Goal: Task Accomplishment & Management: Use online tool/utility

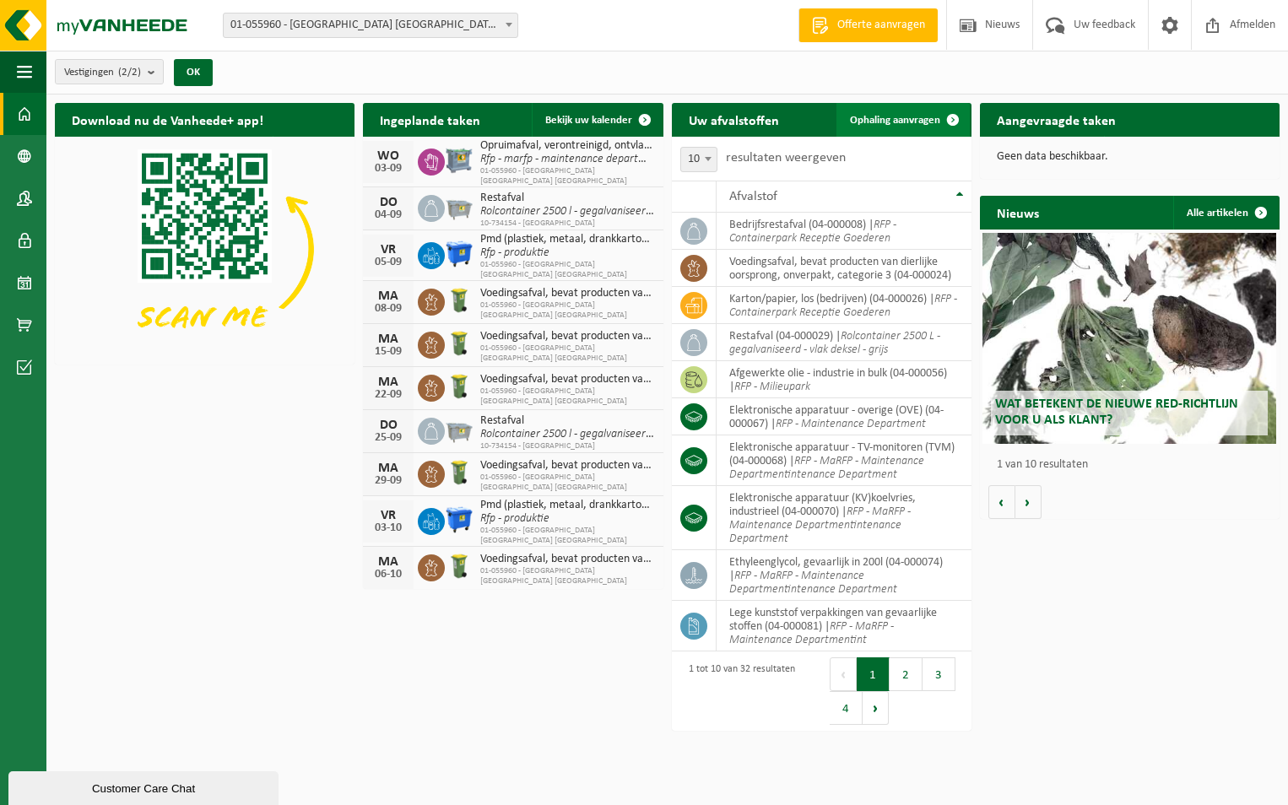
click at [876, 123] on span "Ophaling aanvragen" at bounding box center [895, 120] width 90 height 11
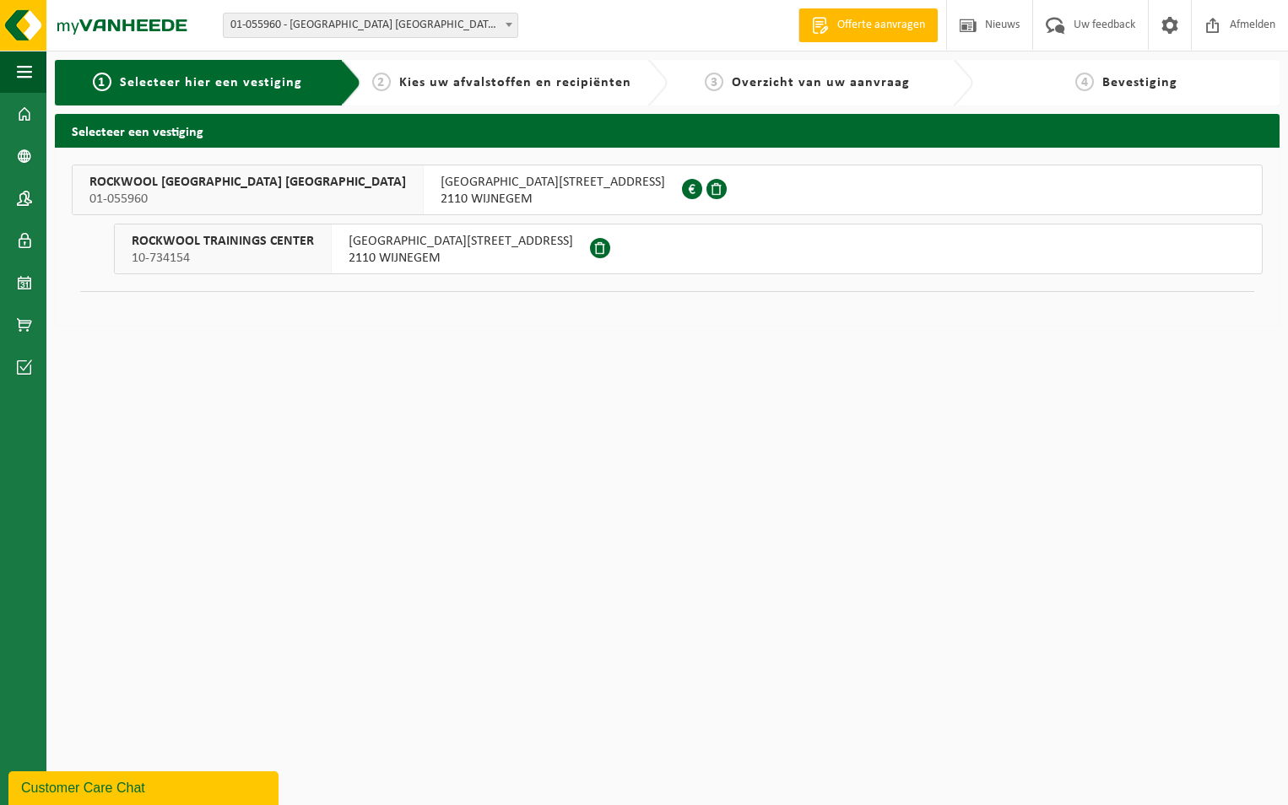
click at [156, 178] on span "ROCKWOOL BELGIUM NV" at bounding box center [247, 182] width 317 height 17
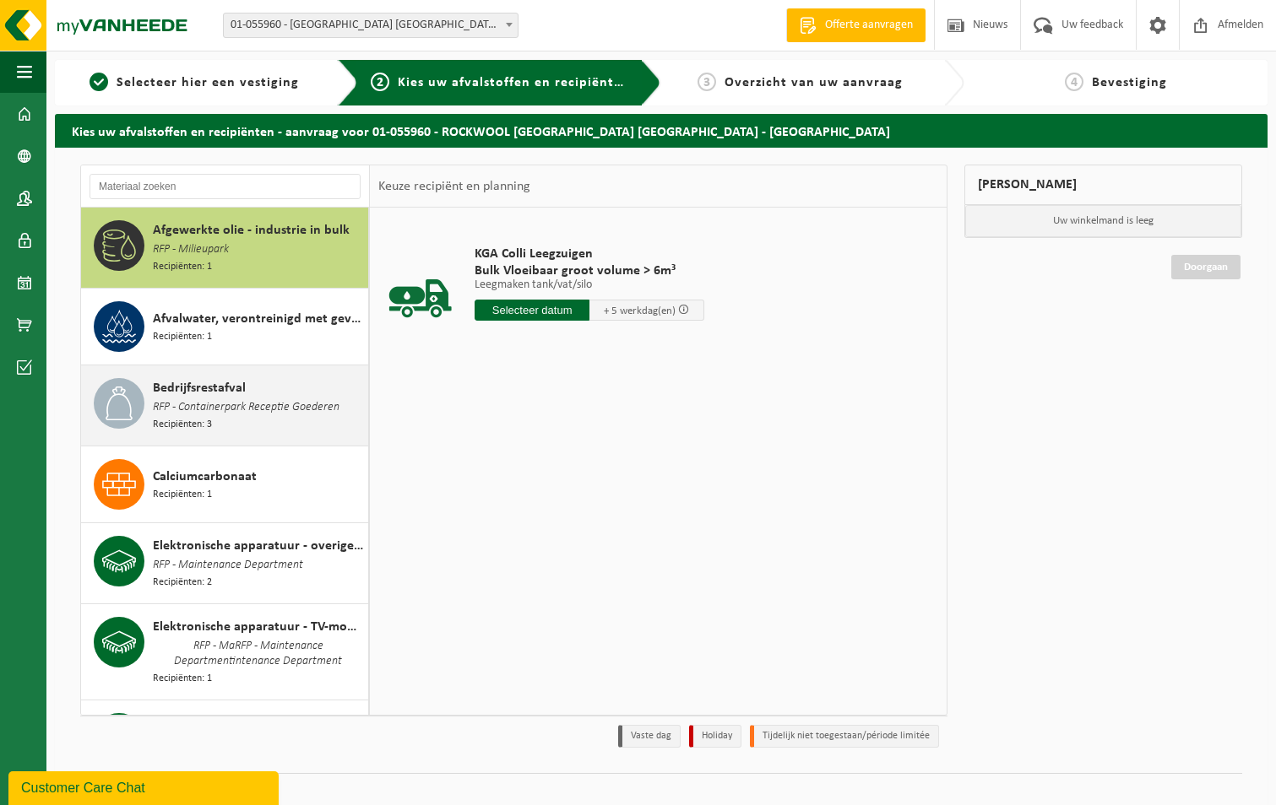
click at [241, 404] on span "RFP - Containerpark Receptie Goederen" at bounding box center [246, 408] width 187 height 19
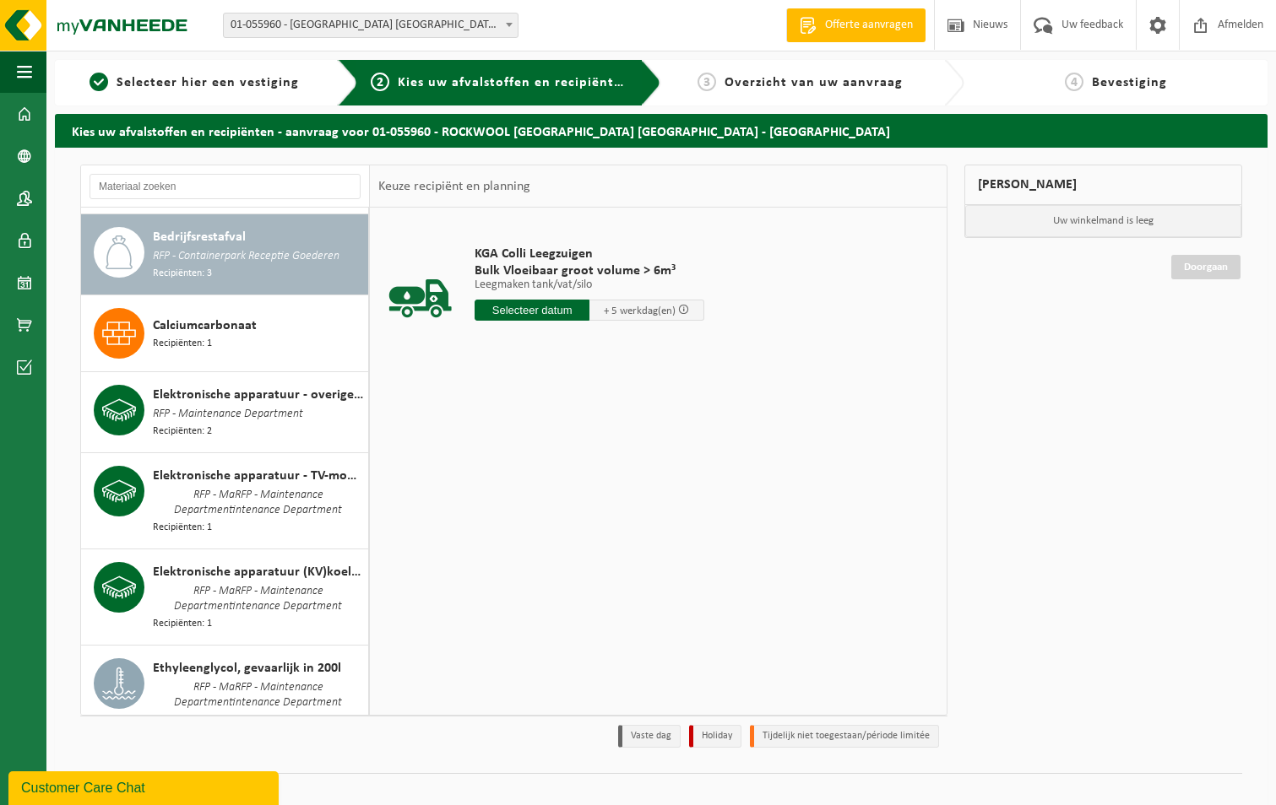
scroll to position [155, 0]
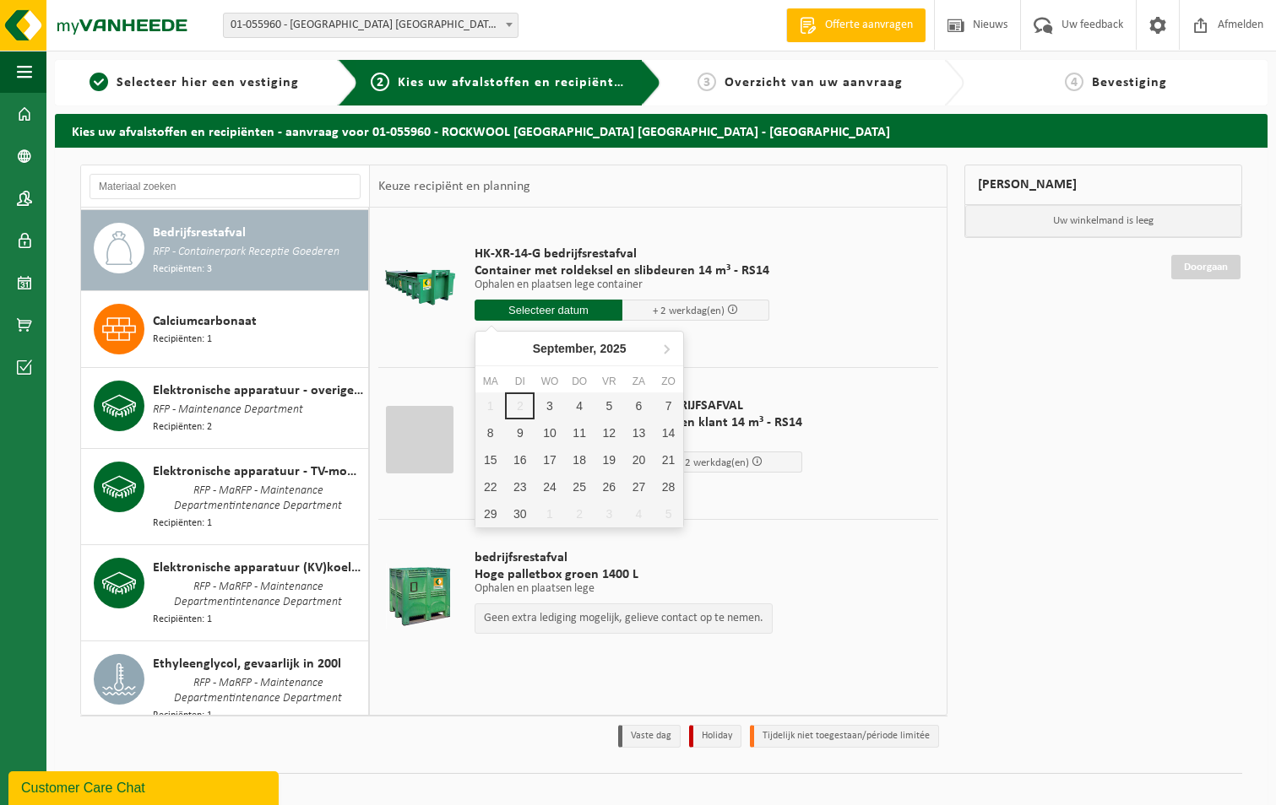
click at [545, 305] on input "text" at bounding box center [548, 310] width 148 height 21
click at [553, 404] on div "3" at bounding box center [549, 406] width 30 height 27
type input "Van 2025-09-03"
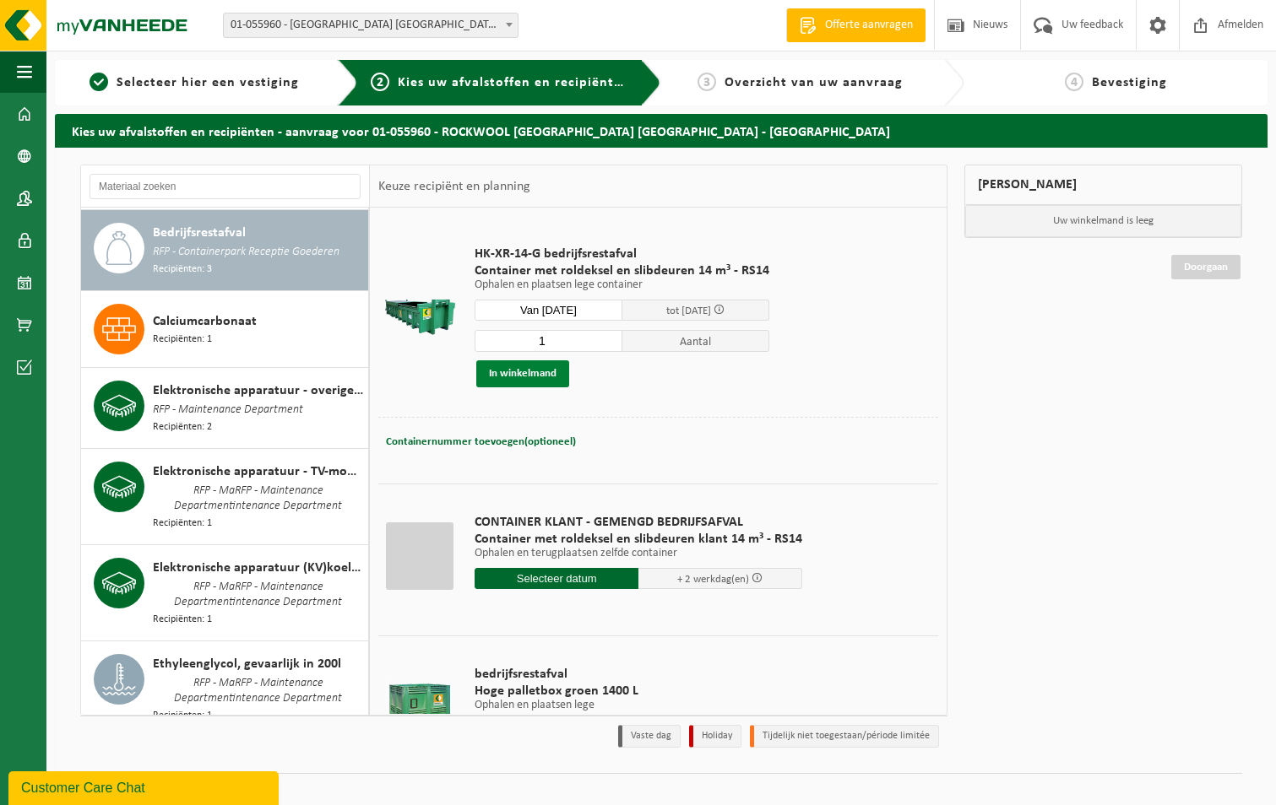
click at [509, 366] on button "In winkelmand" at bounding box center [522, 374] width 93 height 27
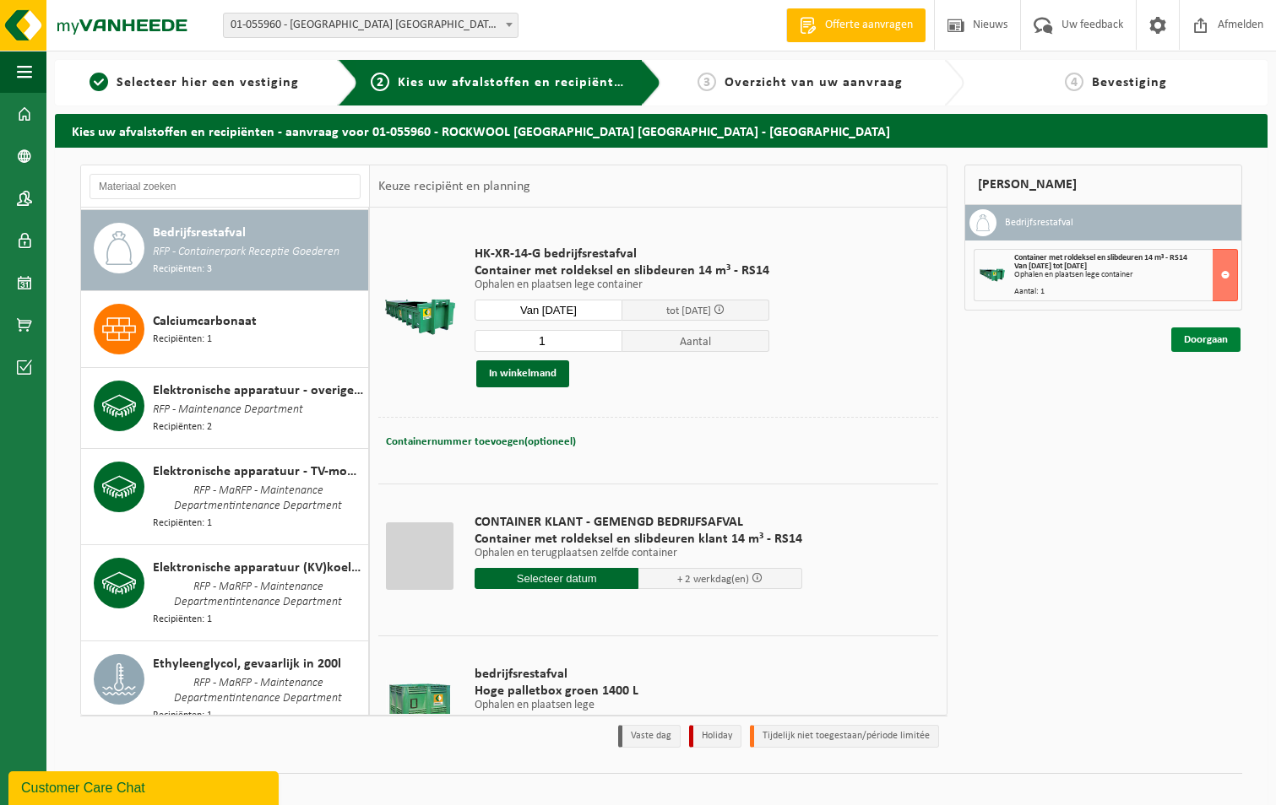
click at [1196, 336] on link "Doorgaan" at bounding box center [1205, 340] width 69 height 24
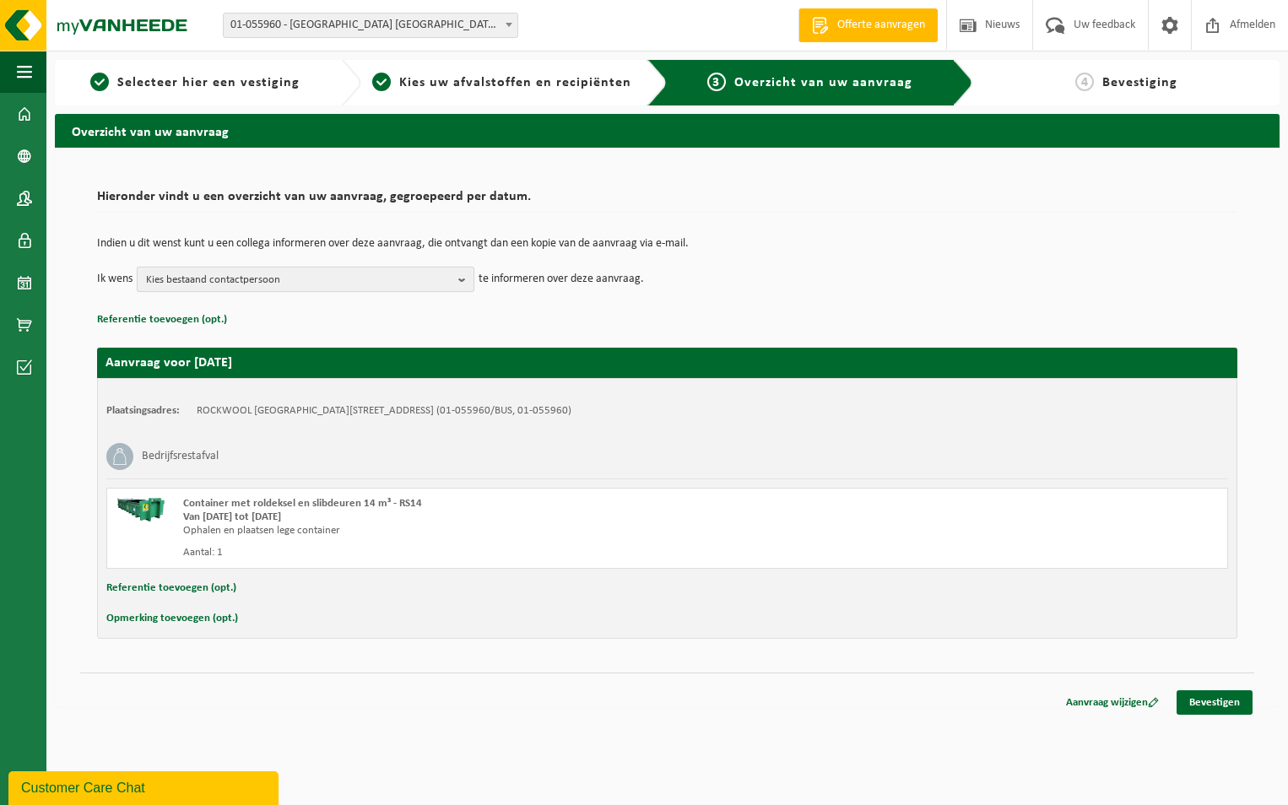
click at [460, 276] on b "button" at bounding box center [465, 280] width 15 height 24
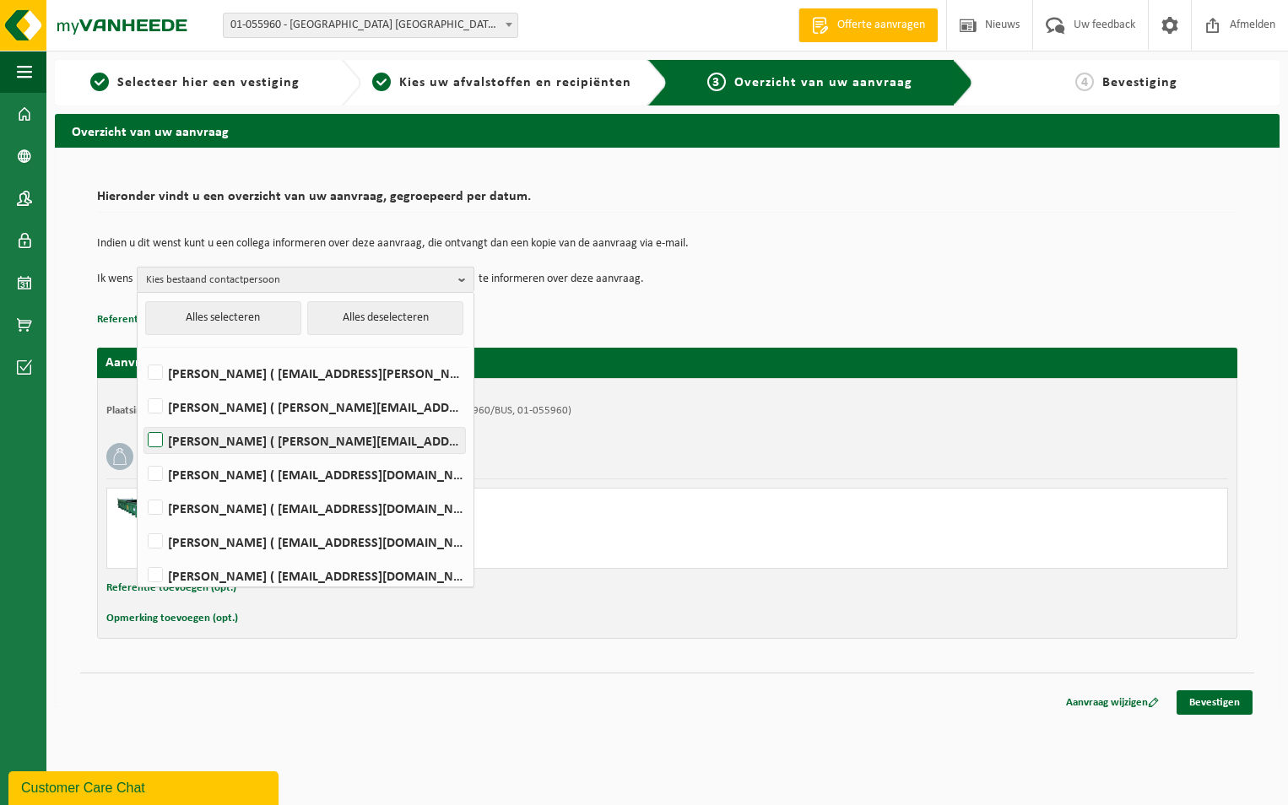
click at [151, 438] on label "Walter Daems ( walter.daems@rockfon.com )" at bounding box center [304, 440] width 321 height 25
click at [142, 420] on input "Walter Daems ( walter.daems@rockfon.com )" at bounding box center [141, 419] width 1 height 1
checkbox input "true"
click at [155, 467] on label "Bruno De Wael ( bruno.de.wael@rockfon.com )" at bounding box center [304, 474] width 321 height 25
click at [142, 453] on input "Bruno De Wael ( bruno.de.wael@rockfon.com )" at bounding box center [141, 453] width 1 height 1
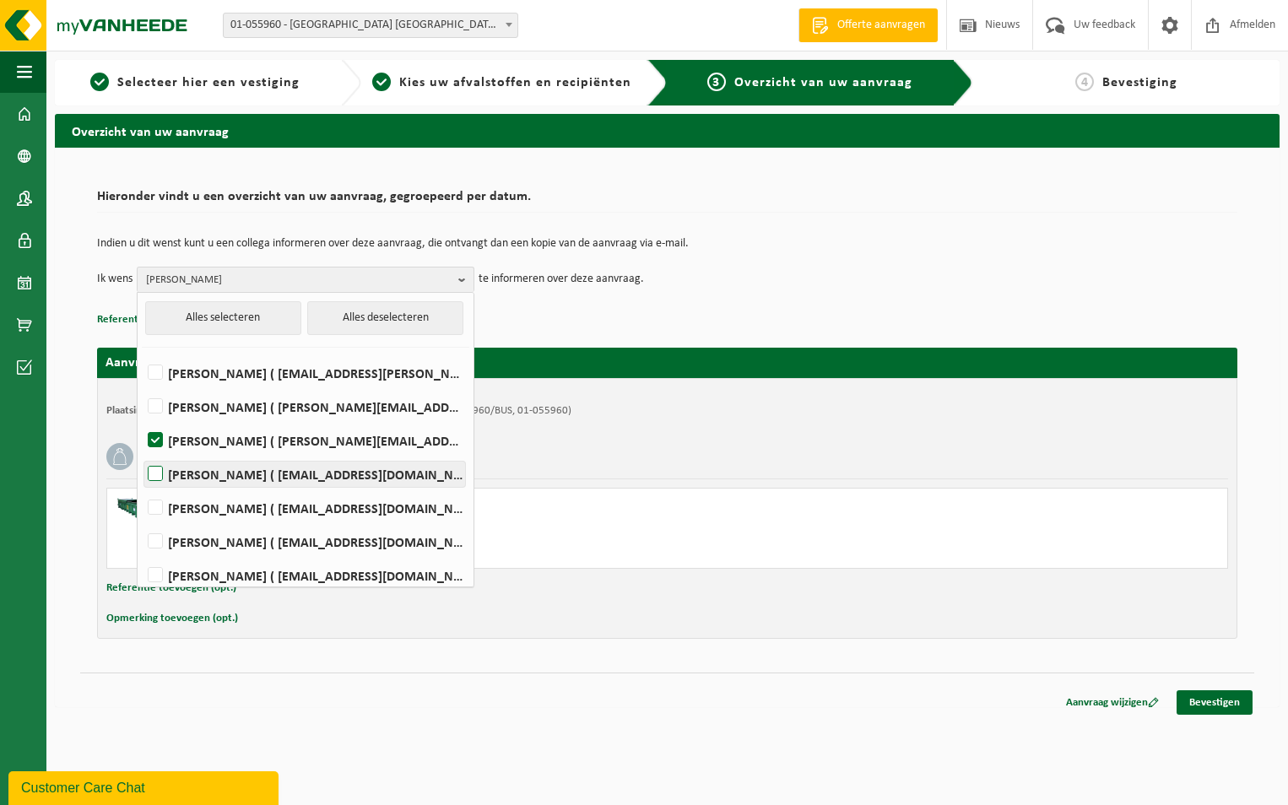
checkbox input "true"
click at [1207, 701] on link "Bevestigen" at bounding box center [1215, 703] width 76 height 24
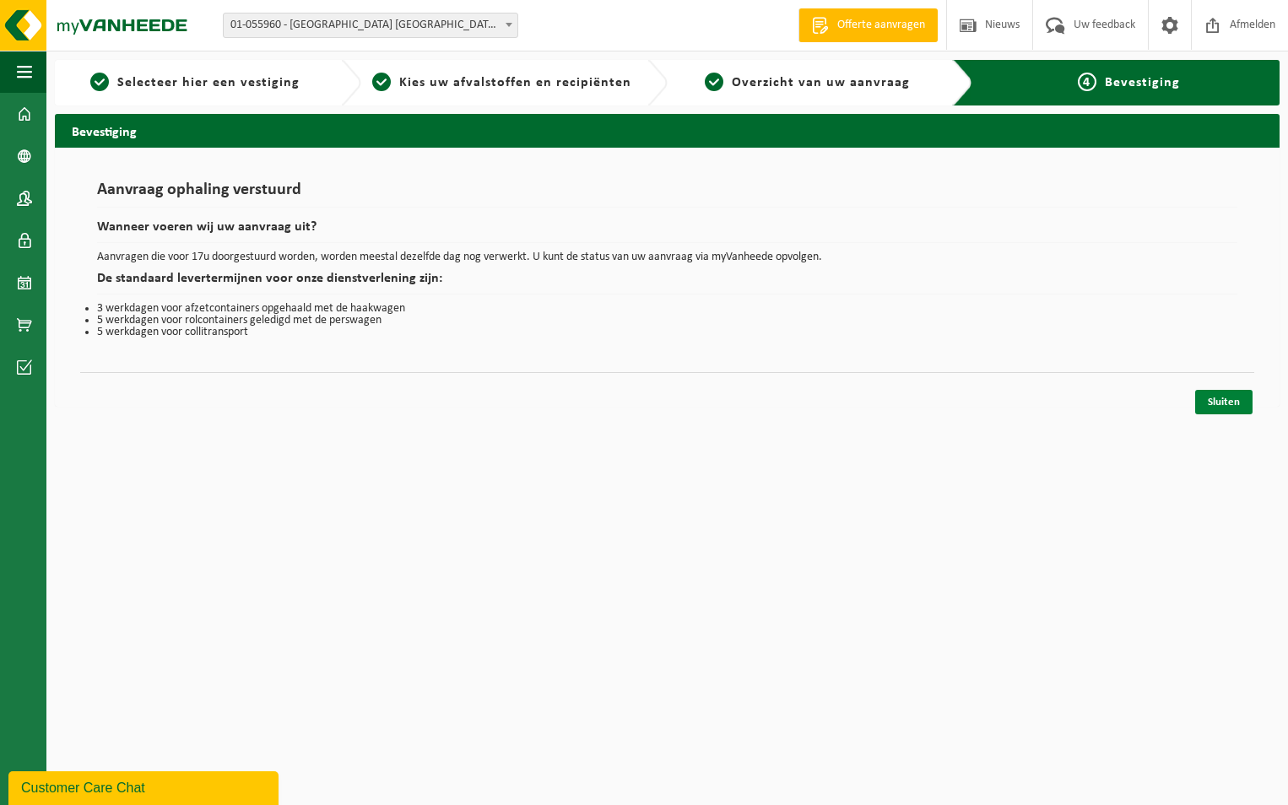
drag, startPoint x: 1225, startPoint y: 389, endPoint x: 1250, endPoint y: 409, distance: 31.8
click at [1225, 389] on div "Sluiten" at bounding box center [667, 381] width 1174 height 18
